Goal: Find specific page/section: Find specific page/section

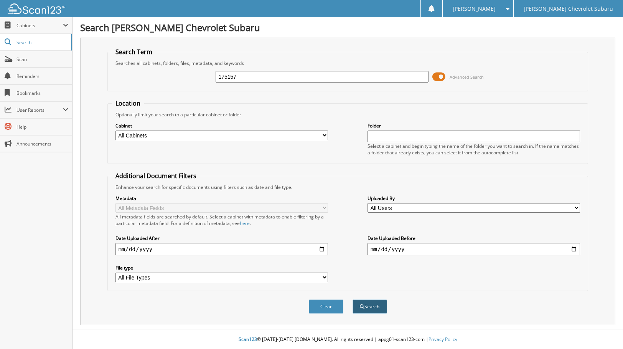
type input "175157"
click at [372, 302] on button "Search" at bounding box center [370, 306] width 35 height 14
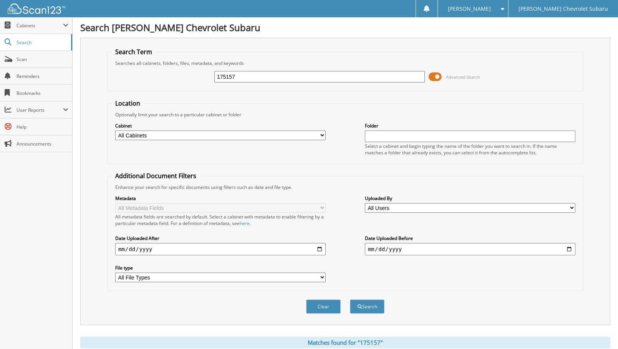
click at [350, 299] on button "Search" at bounding box center [367, 306] width 35 height 14
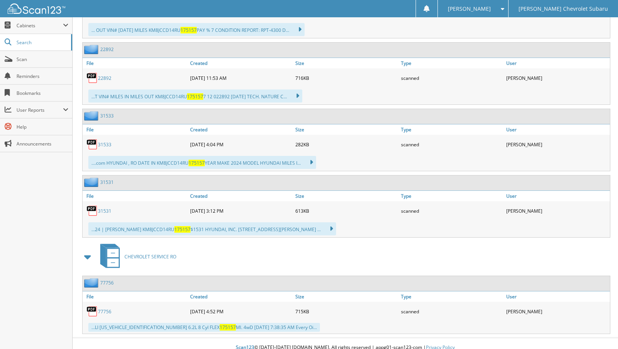
scroll to position [859, 0]
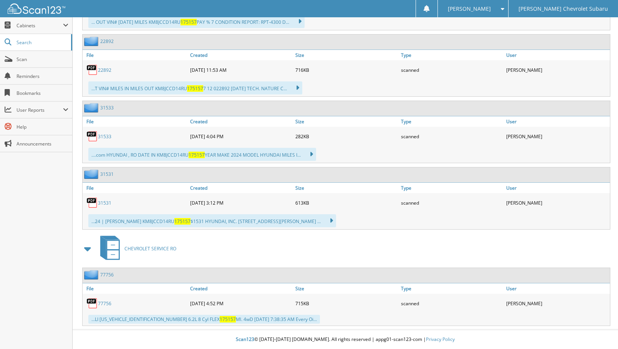
click at [104, 303] on link "77756" at bounding box center [104, 303] width 13 height 7
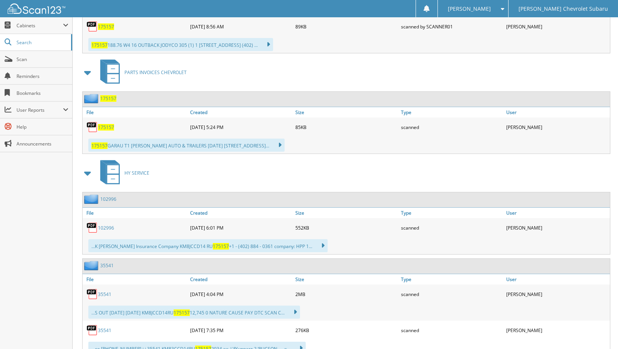
scroll to position [398, 0]
